Goal: Task Accomplishment & Management: Use online tool/utility

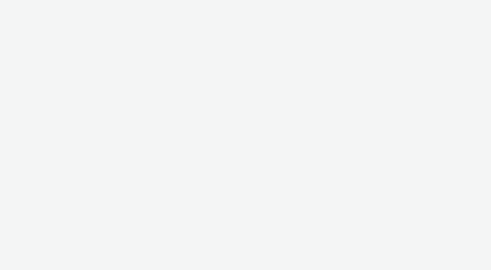
select select "38ed0f18-cbca-4106-be45-330e11e5f0af"
select select "f42c2087-8482-4af0-9099-e05519206007"
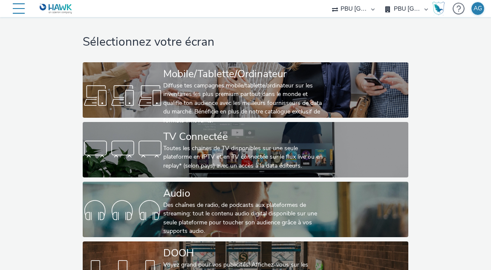
scroll to position [6, 0]
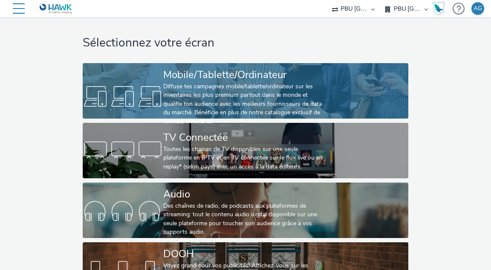
click at [167, 103] on div "Diffuse tes campagnes mobile/tablette/ordinateur sur les inventaires les plus p…" at bounding box center [243, 103] width 161 height 43
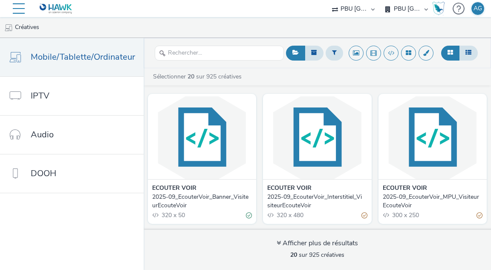
click at [192, 145] on img at bounding box center [202, 137] width 104 height 83
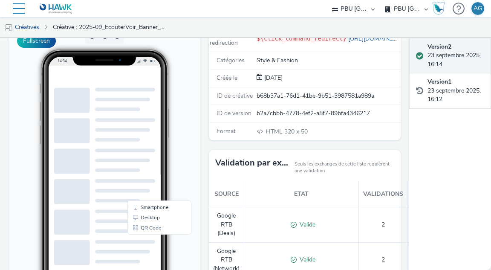
scroll to position [77, 0]
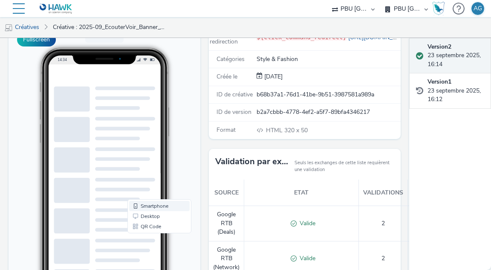
click at [167, 207] on link "Smartphone" at bounding box center [159, 206] width 61 height 10
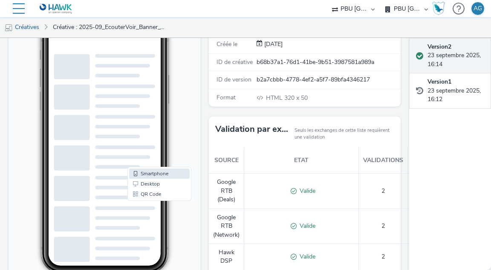
scroll to position [105, 0]
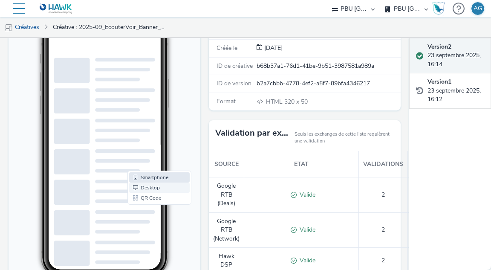
click at [156, 188] on link "Desktop" at bounding box center [159, 188] width 61 height 10
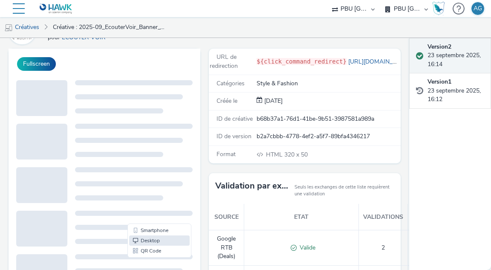
scroll to position [11, 0]
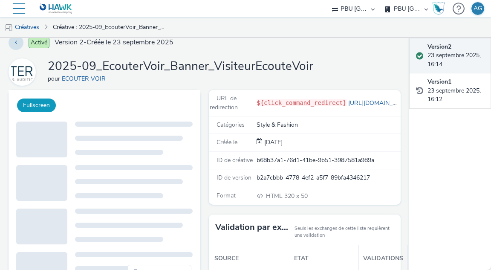
click at [38, 106] on button "Fullscreen" at bounding box center [36, 105] width 39 height 14
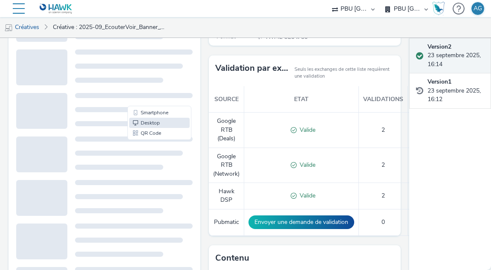
scroll to position [0, 0]
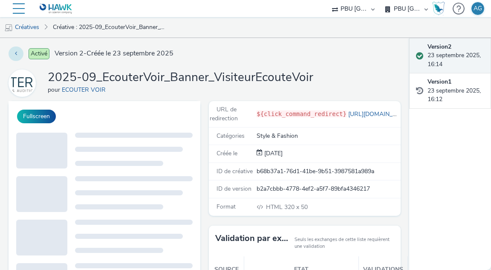
click at [14, 51] on button at bounding box center [16, 53] width 15 height 14
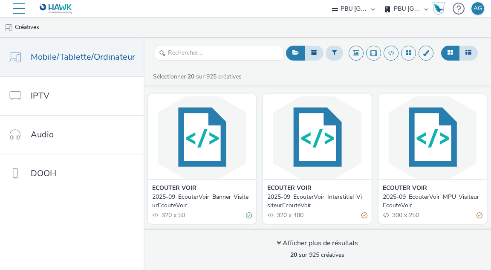
click at [334, 134] on img at bounding box center [317, 137] width 104 height 83
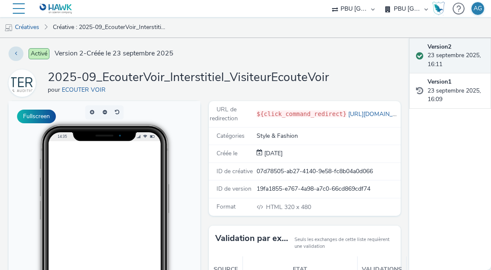
scroll to position [69, 0]
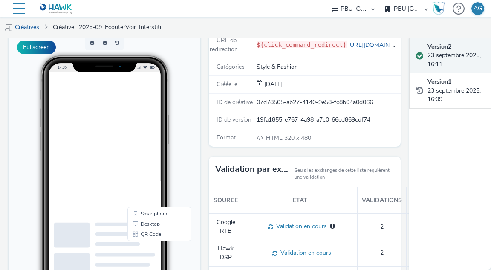
click at [131, 256] on video at bounding box center [124, 174] width 115 height 205
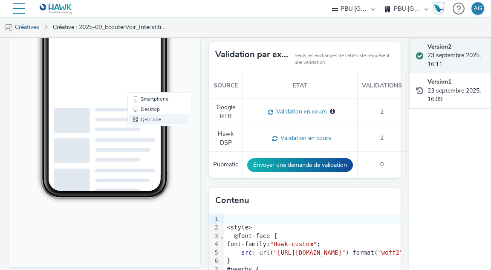
scroll to position [183, 0]
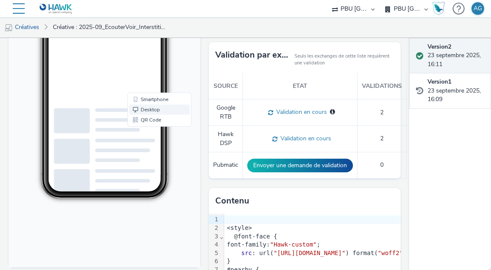
click at [153, 106] on link "Desktop" at bounding box center [159, 110] width 61 height 10
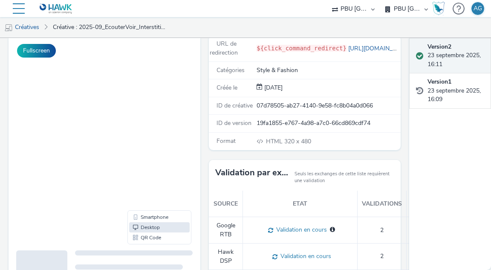
scroll to position [66, 0]
click at [356, 12] on select "AMnet FR Amplifi FR Amplifi FR - Poltronesofa Hawk (Tests 2021) INTERNAL - Sale…" at bounding box center [353, 8] width 51 height 17
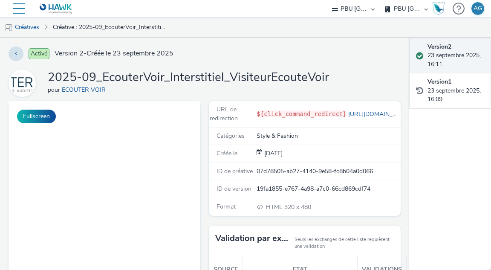
click at [372, 4] on select "AMnet FR Amplifi FR Amplifi FR - Poltronesofa Hawk (Tests 2021) INTERNAL - Sale…" at bounding box center [353, 8] width 51 height 17
select select "97b78be7-b7c1-427d-93eb-a13be4d88a0a"
click at [379, 0] on select "AMnet FR Amplifi FR Amplifi FR - Poltronesofa Hawk (Tests 2021) INTERNAL - Sale…" at bounding box center [353, 8] width 51 height 17
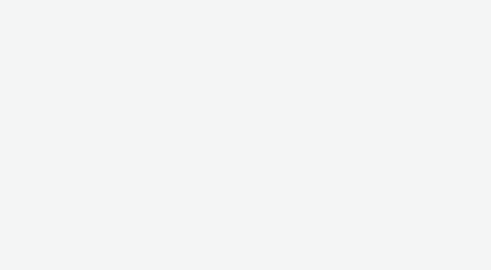
select select "97b78be7-b7c1-427d-93eb-a13be4d88a0a"
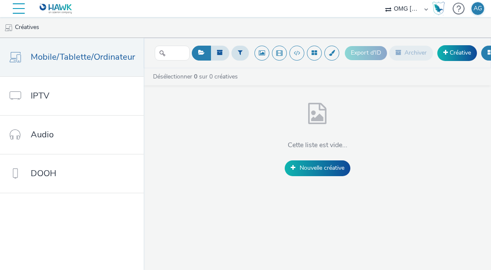
click at [23, 9] on div at bounding box center [19, 8] width 12 height 17
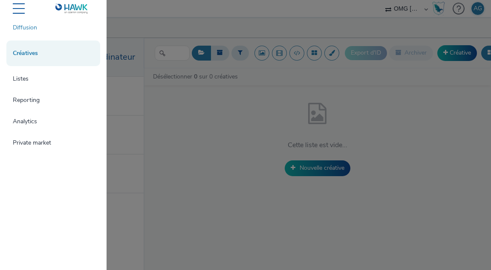
click at [31, 26] on link "Diffusion" at bounding box center [53, 27] width 94 height 17
